Goal: Go to known website: Access a specific website the user already knows

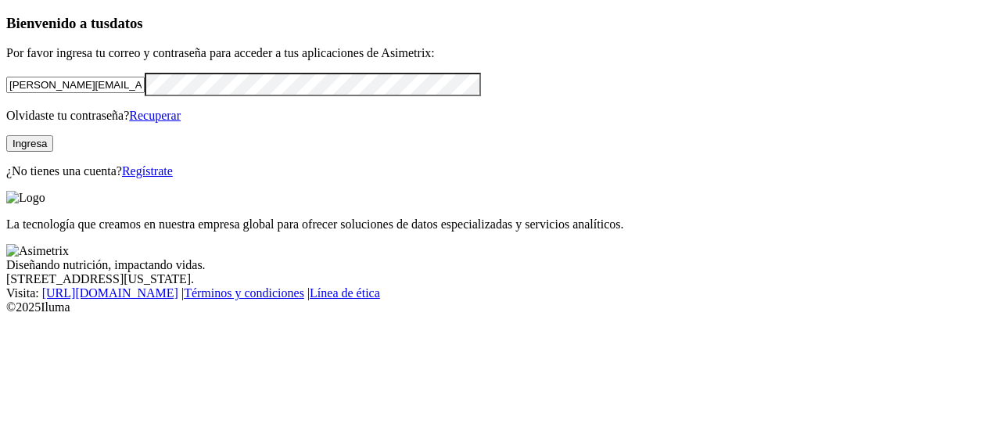
click at [145, 93] on input "[PERSON_NAME][EMAIL_ADDRESS][PERSON_NAME][DOMAIN_NAME]" at bounding box center [75, 85] width 138 height 16
type input "[PERSON_NAME][EMAIL_ADDRESS][PERSON_NAME][DOMAIN_NAME]"
click at [53, 152] on button "Ingresa" at bounding box center [29, 143] width 47 height 16
